Goal: Check status: Check status

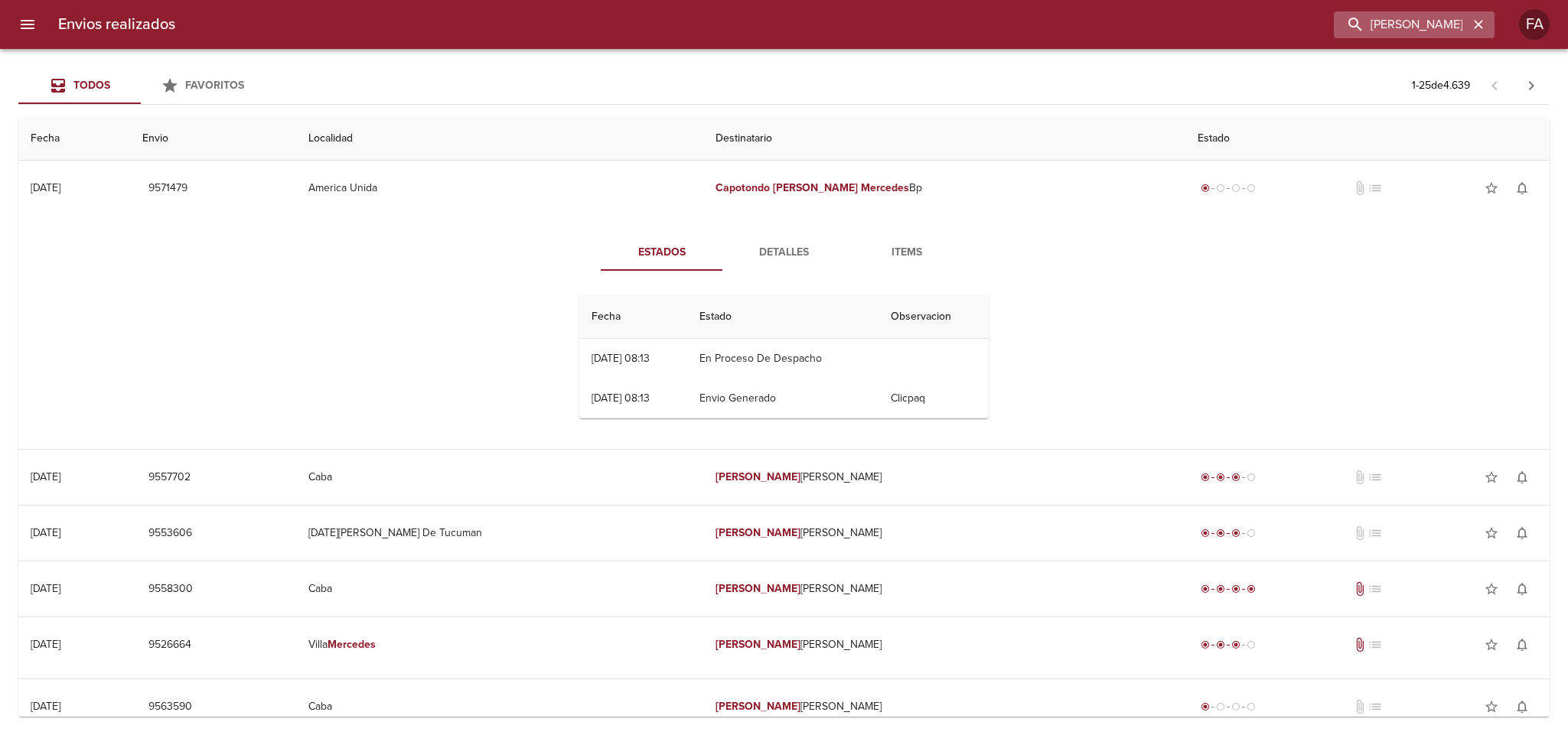
drag, startPoint x: 1473, startPoint y: 21, endPoint x: 1420, endPoint y: 23, distance: 53.0
click at [1471, 21] on icon "button" at bounding box center [1479, 24] width 16 height 16
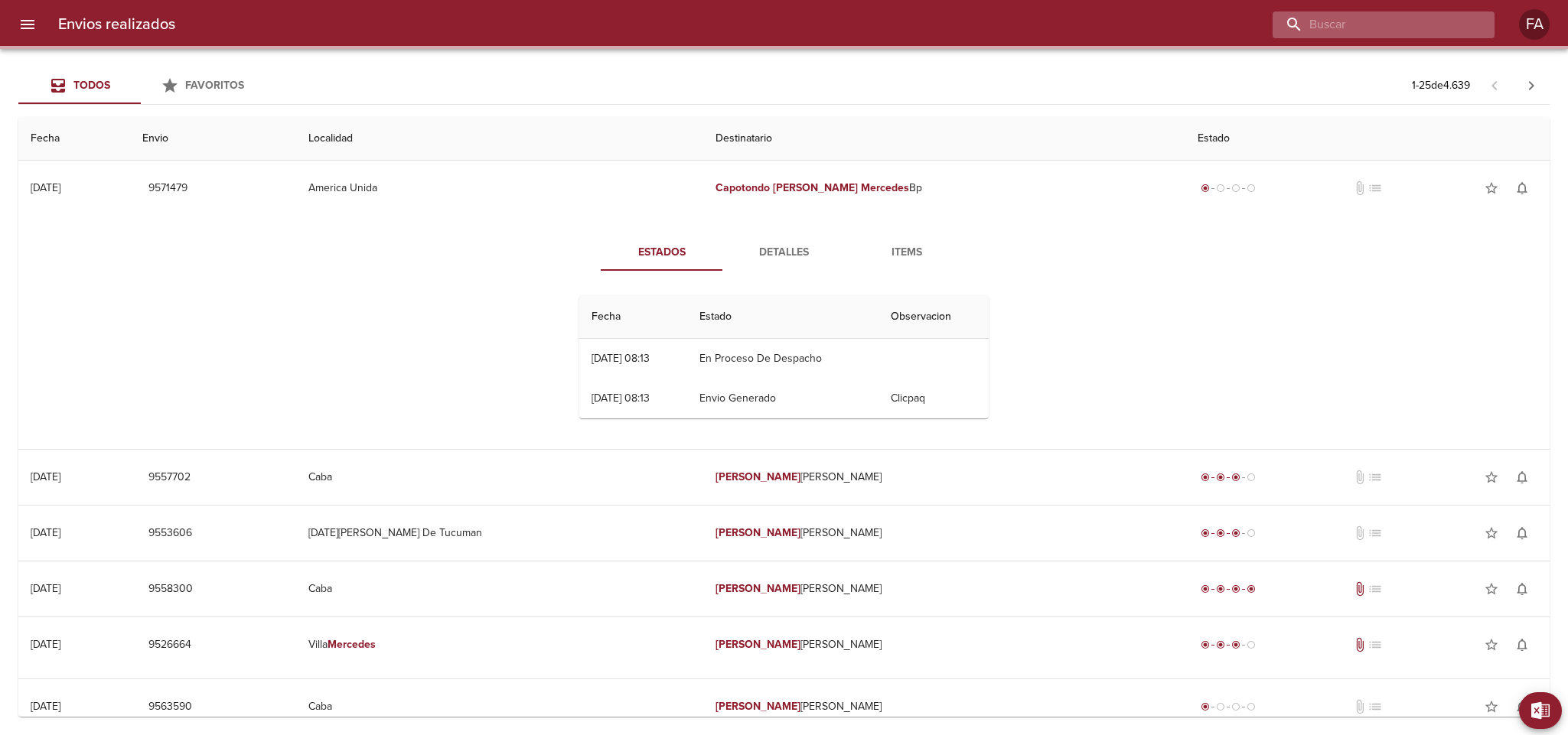
click at [1420, 23] on input "buscar" at bounding box center [1371, 25] width 196 height 26
paste input "Superti Cintia"
type input "Superti Cintia"
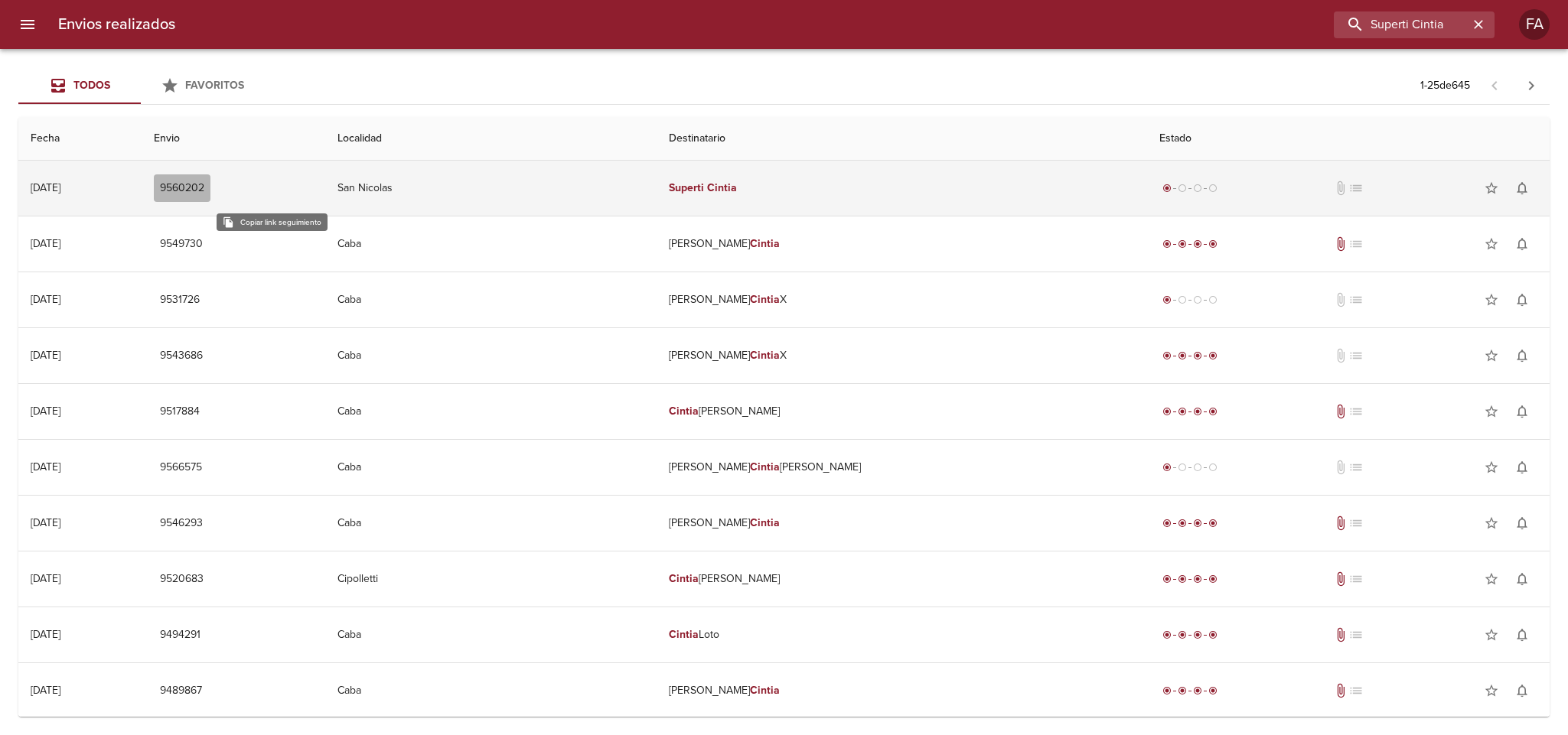
click at [204, 189] on span "9560202" at bounding box center [183, 188] width 45 height 19
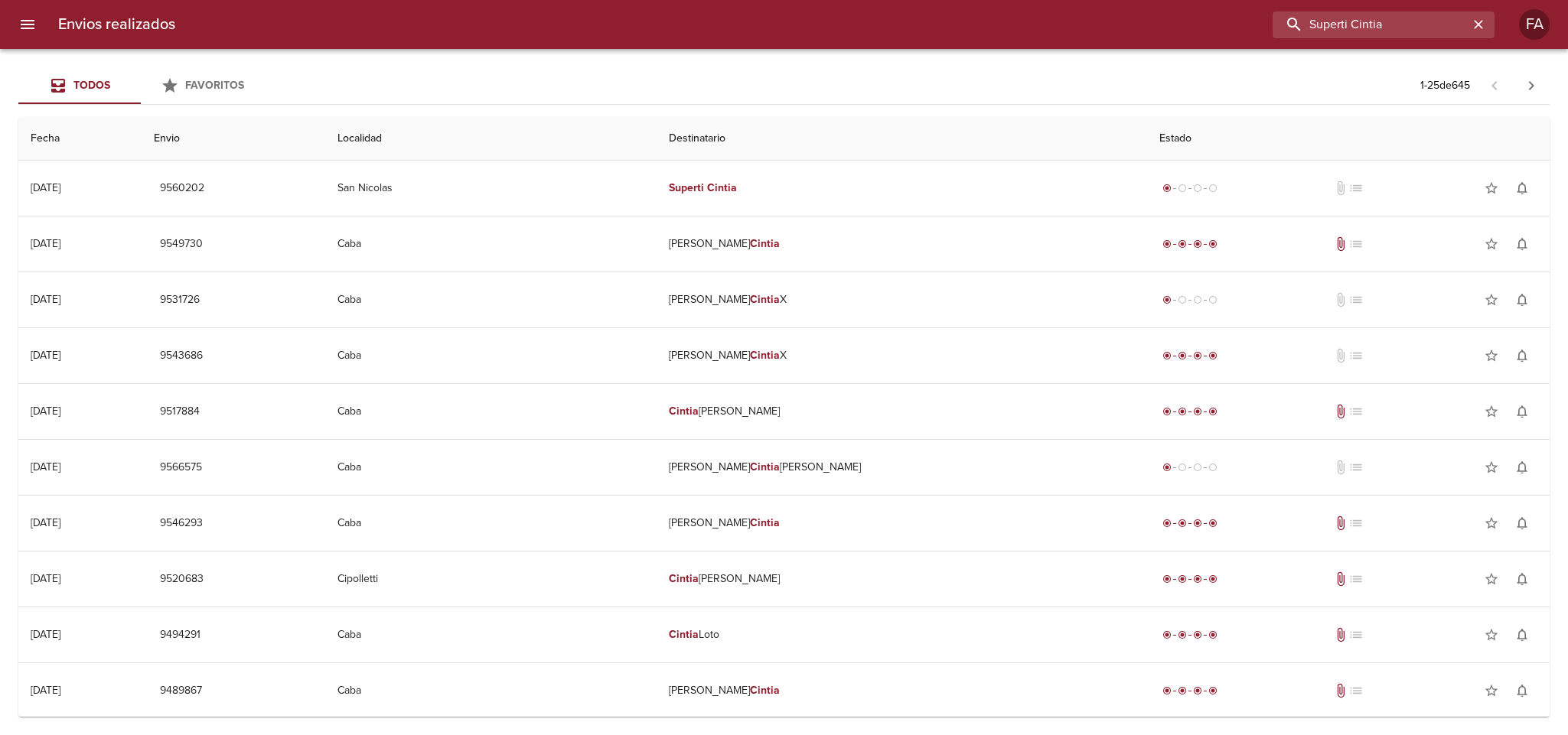
drag, startPoint x: 1272, startPoint y: 41, endPoint x: 1009, endPoint y: 81, distance: 266.0
click at [1018, 0] on div "Envios realizados Superti Cintia FA Todos Favoritos 1 - 25 de 645 Fecha Envio L…" at bounding box center [784, 0] width 1568 height 0
paste input "[PERSON_NAME]"
type input "[PERSON_NAME]"
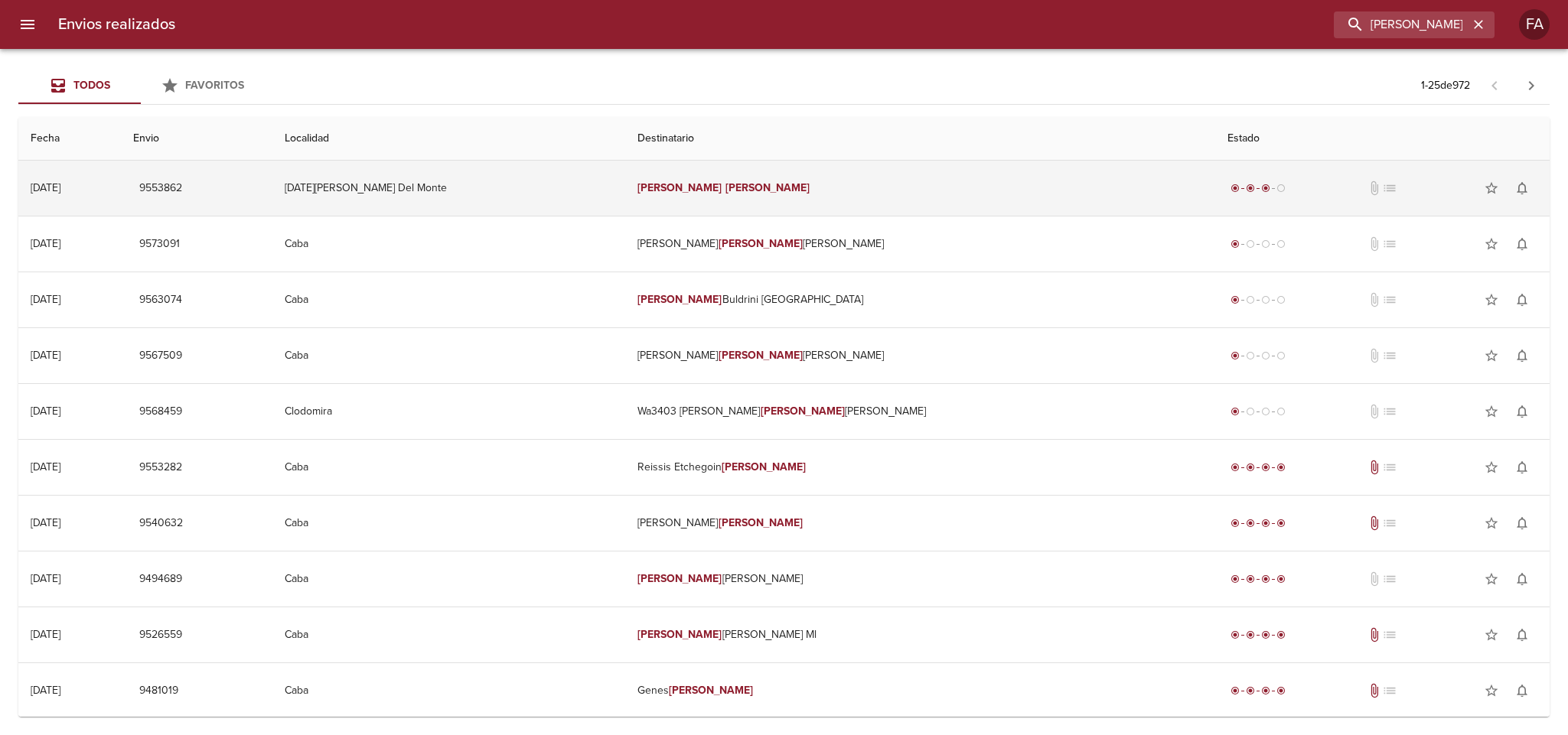
click at [273, 186] on td "9553862" at bounding box center [196, 188] width 151 height 55
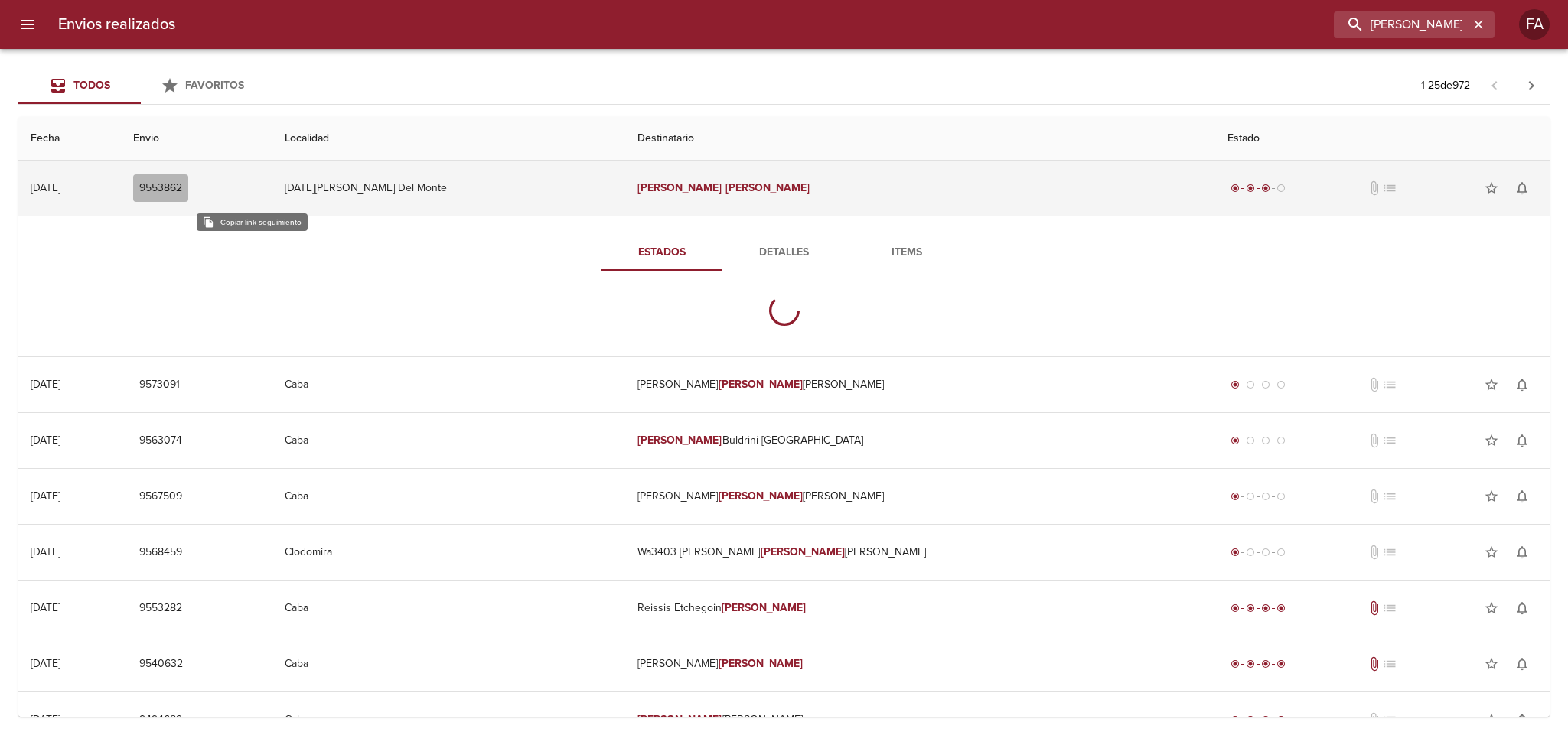
click at [183, 189] on span "9553862" at bounding box center [161, 188] width 43 height 19
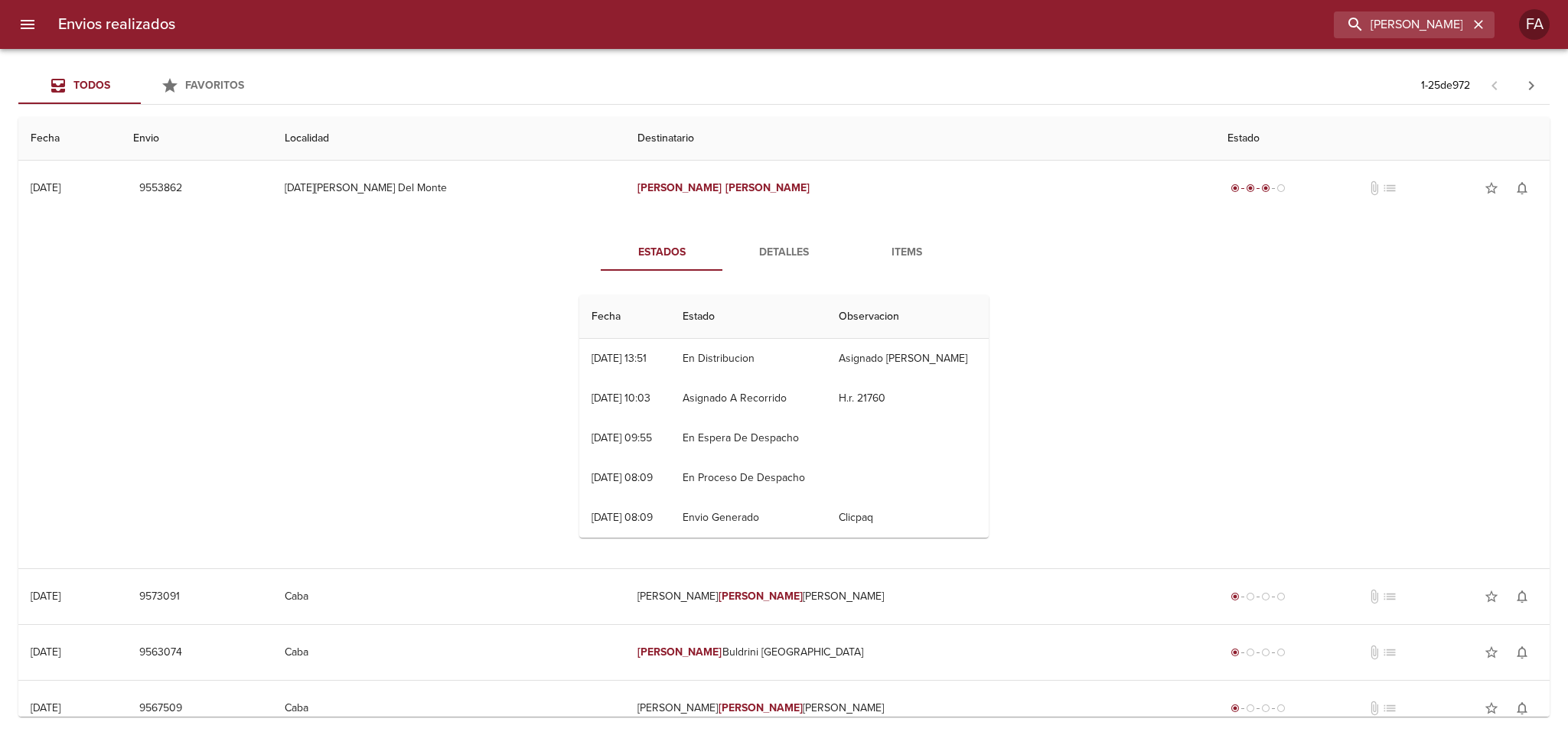
click at [767, 242] on button "Detalles" at bounding box center [785, 253] width 122 height 36
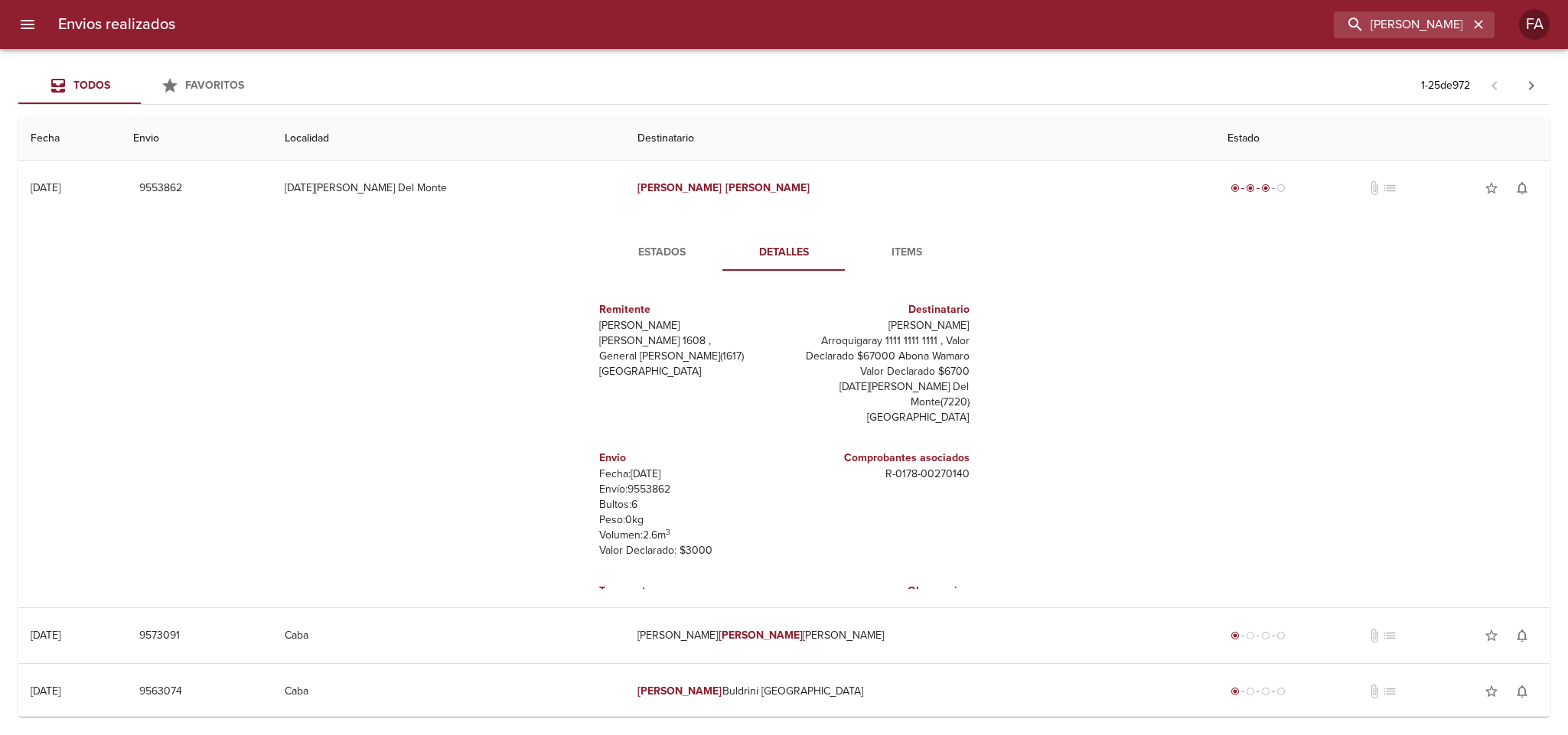
click at [822, 50] on div "Todos Favoritos 1 - 25 de 972 Fecha Envio Localidad Destinatario Estado [DATE] …" at bounding box center [784, 391] width 1568 height 686
